Goal: Find specific page/section: Find specific page/section

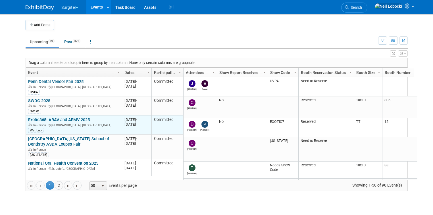
click at [49, 117] on link "Exotic365: ARAV and AEMV 2025" at bounding box center [59, 119] width 62 height 5
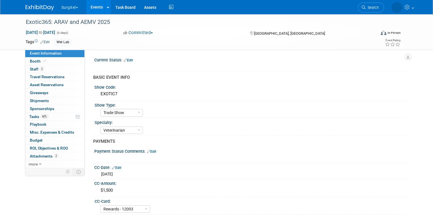
select select "Trade Show"
select select "Veterinarian"
select select "Rewards - 12003"
select select "No"
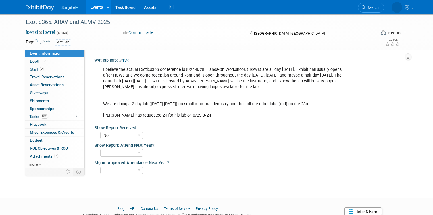
scroll to position [452, 0]
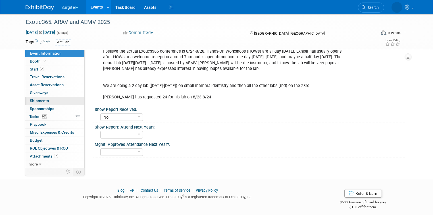
click at [45, 100] on link "0 Shipments 0" at bounding box center [54, 101] width 59 height 8
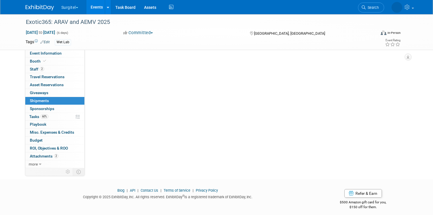
scroll to position [0, 0]
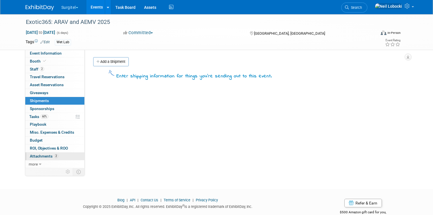
click at [40, 157] on span "Attachments 2" at bounding box center [44, 156] width 28 height 5
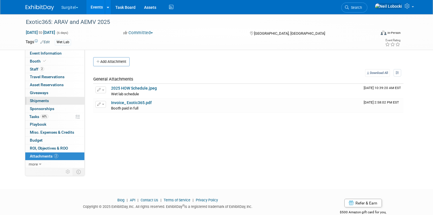
click at [43, 99] on link "0 Shipments 0" at bounding box center [54, 101] width 59 height 8
